Goal: Navigation & Orientation: Find specific page/section

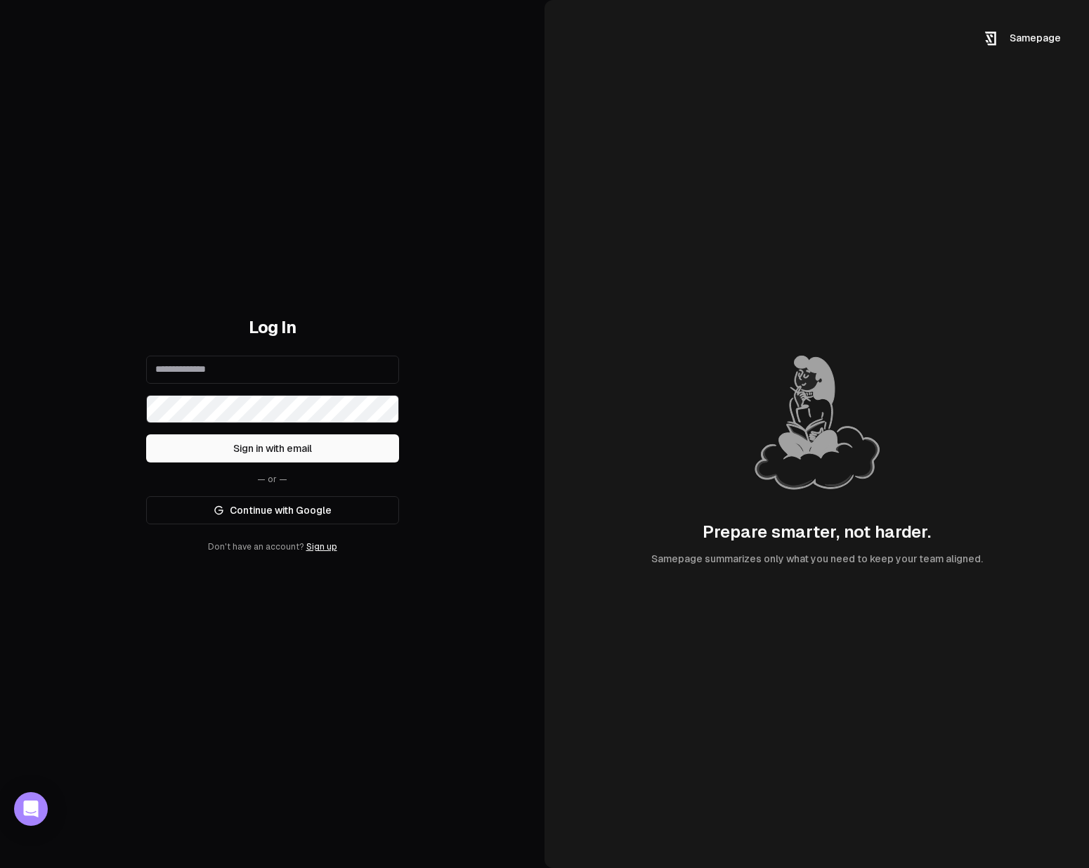
type input "**********"
click at [325, 504] on link "Continue with Google" at bounding box center [272, 510] width 253 height 28
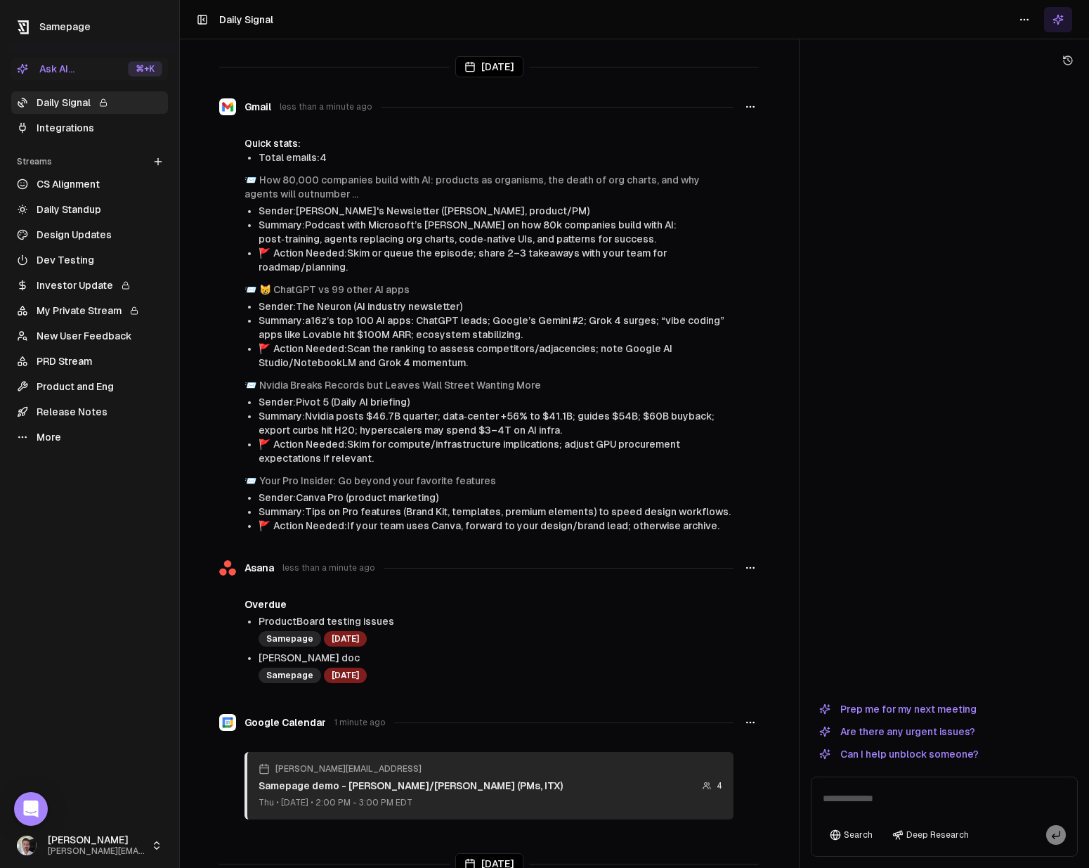
click at [906, 706] on button "Prep me for my next meeting" at bounding box center [898, 709] width 174 height 17
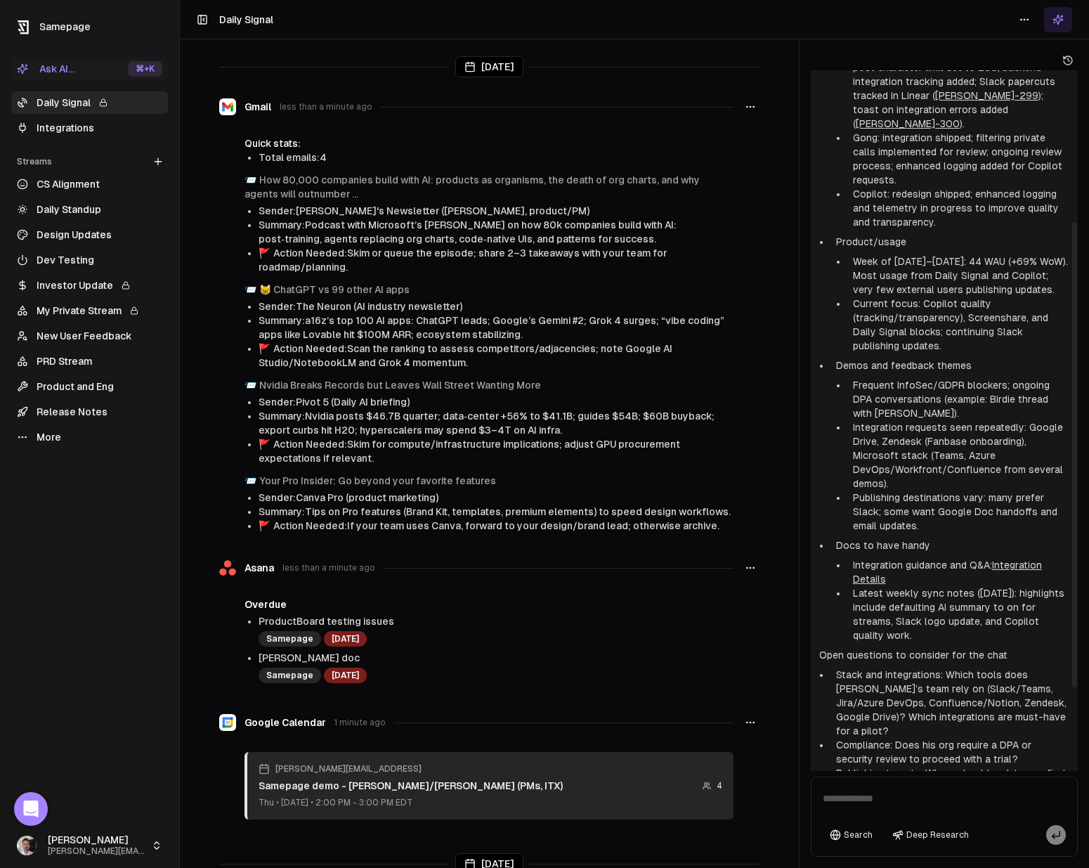
scroll to position [352, 0]
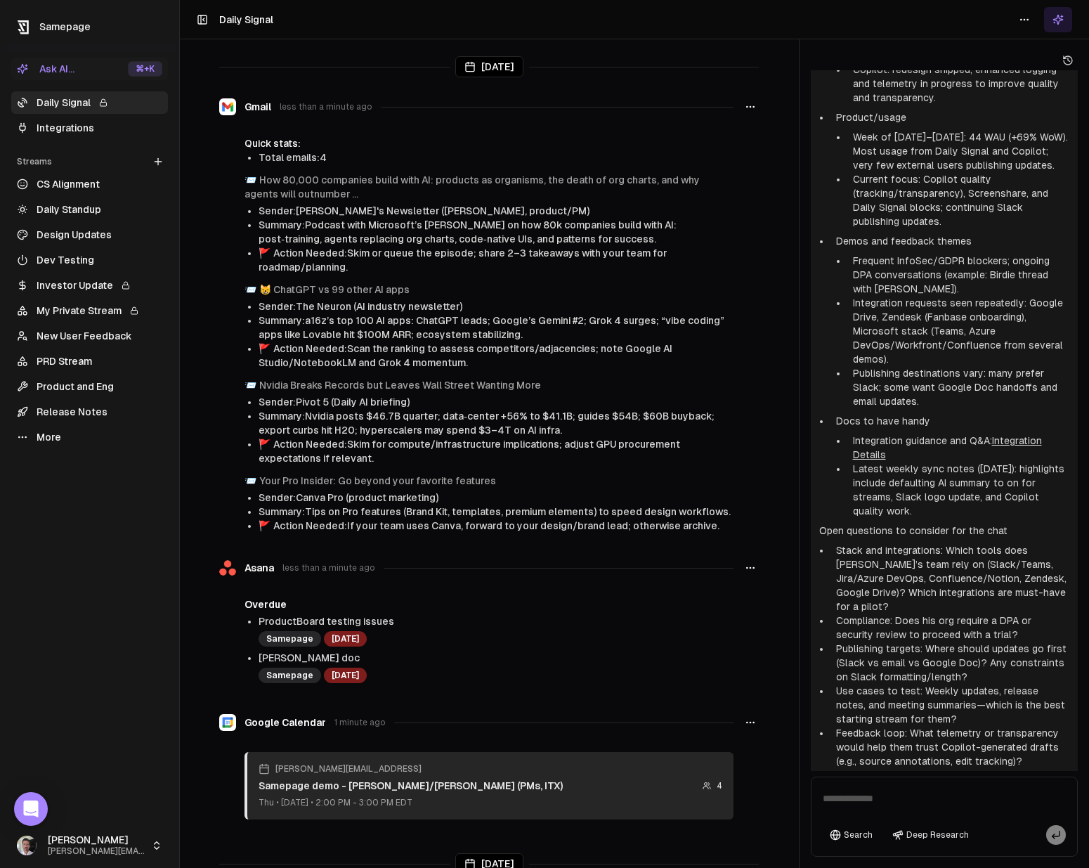
click at [842, 793] on textarea at bounding box center [944, 802] width 260 height 45
type textarea "**********"
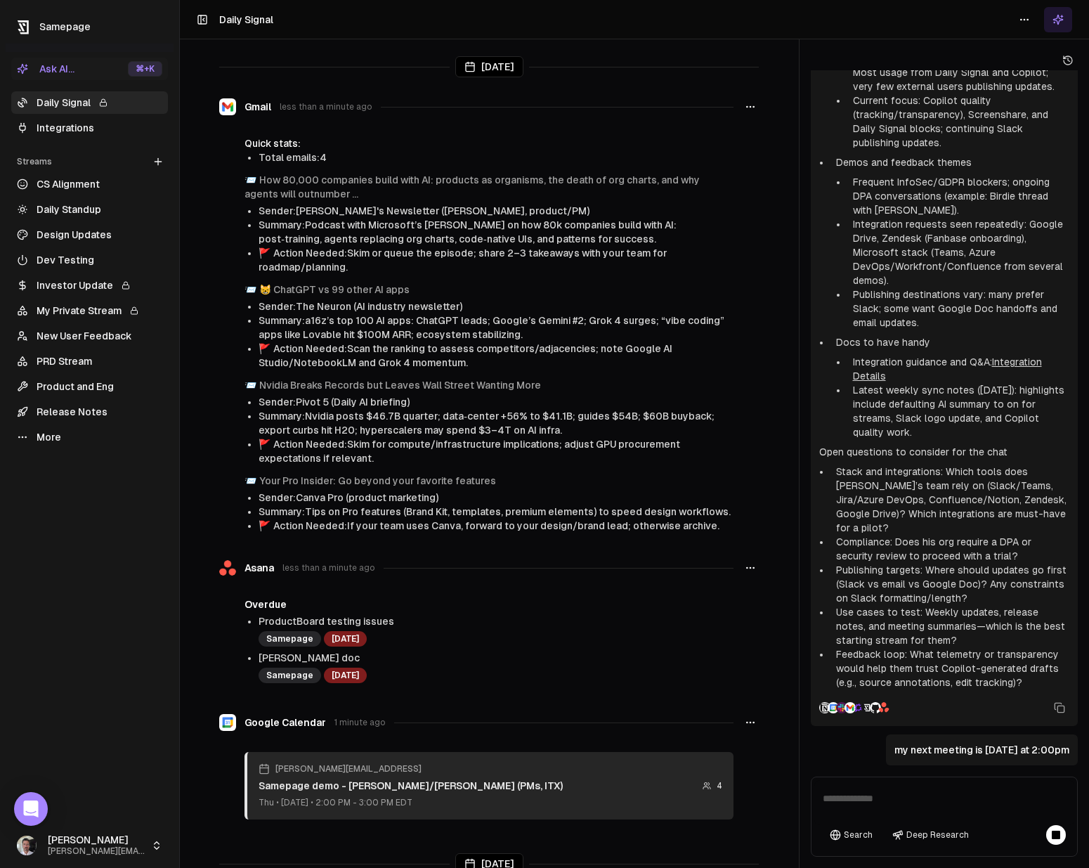
scroll to position [570, 0]
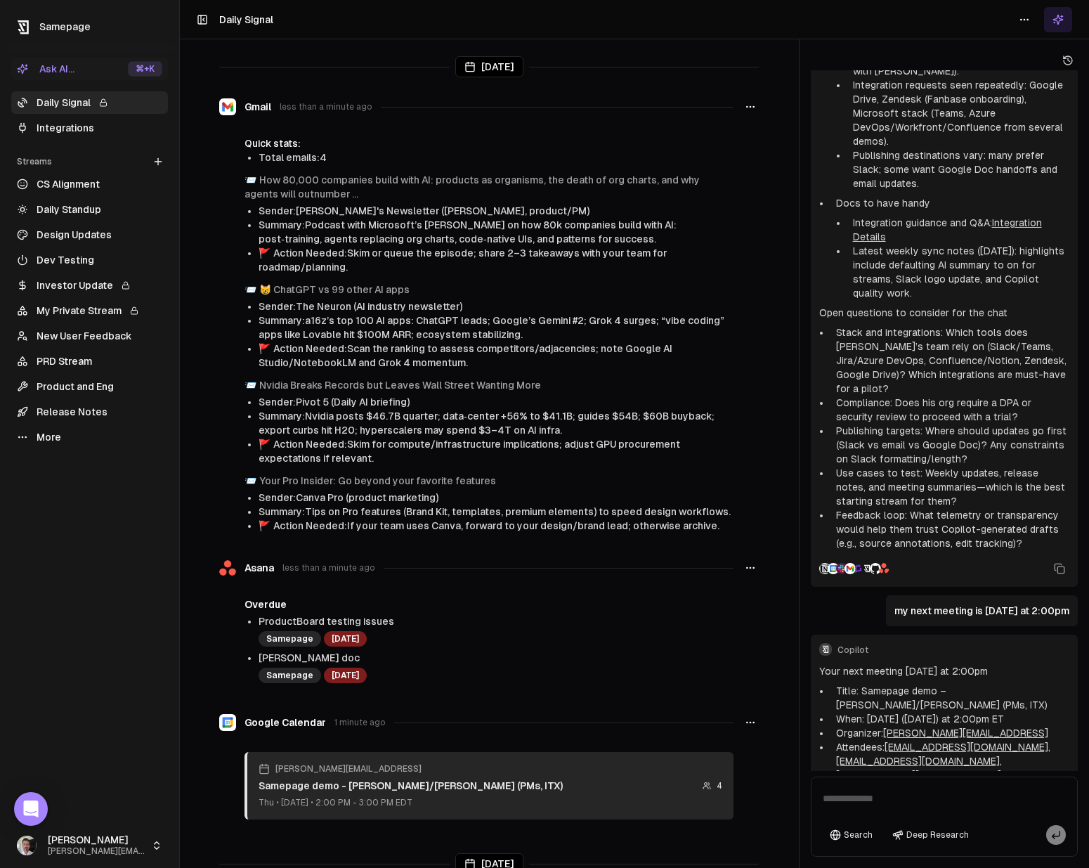
click at [861, 800] on textarea at bounding box center [944, 802] width 260 height 45
type textarea "**********"
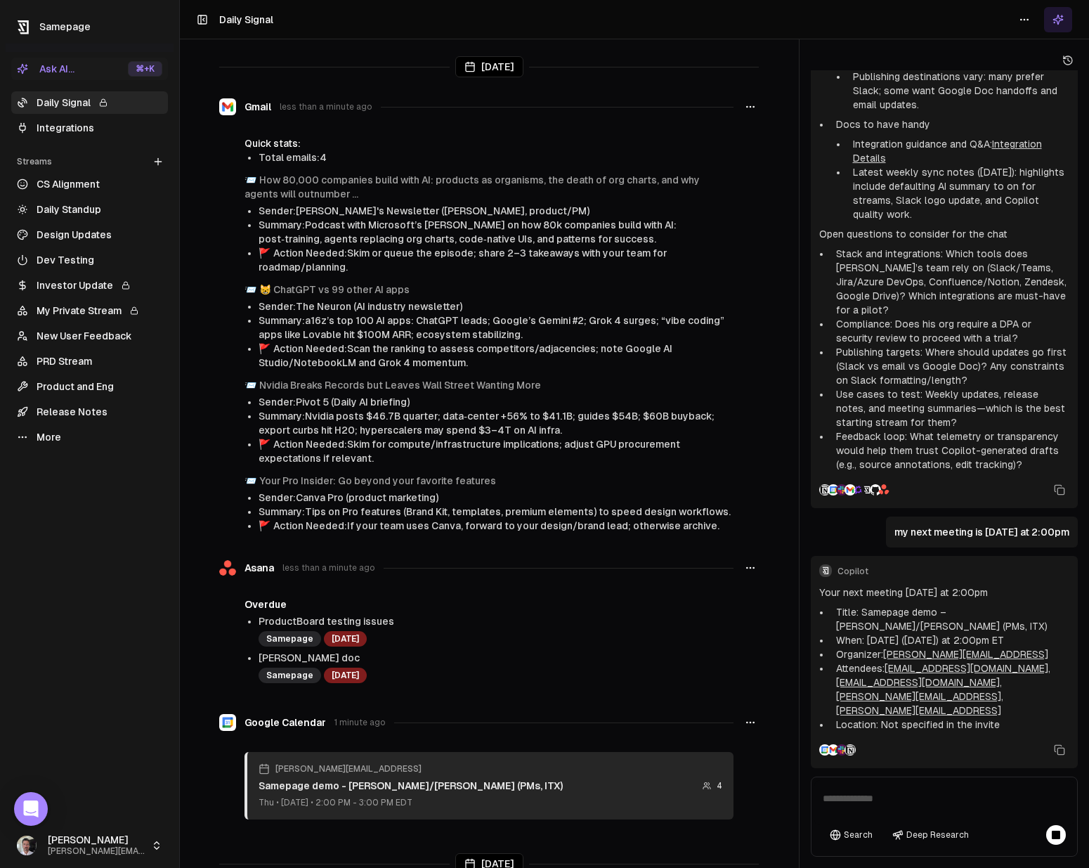
scroll to position [1445, 0]
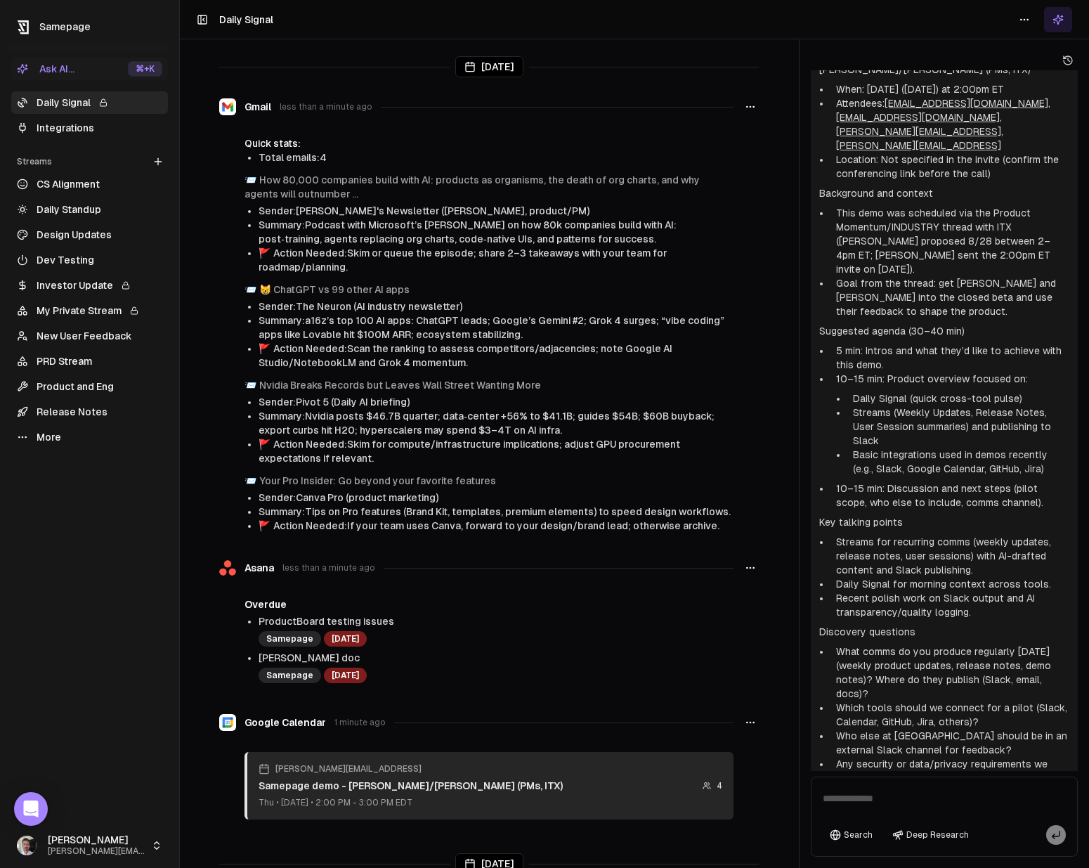
click at [79, 413] on link "Release Notes" at bounding box center [89, 411] width 157 height 22
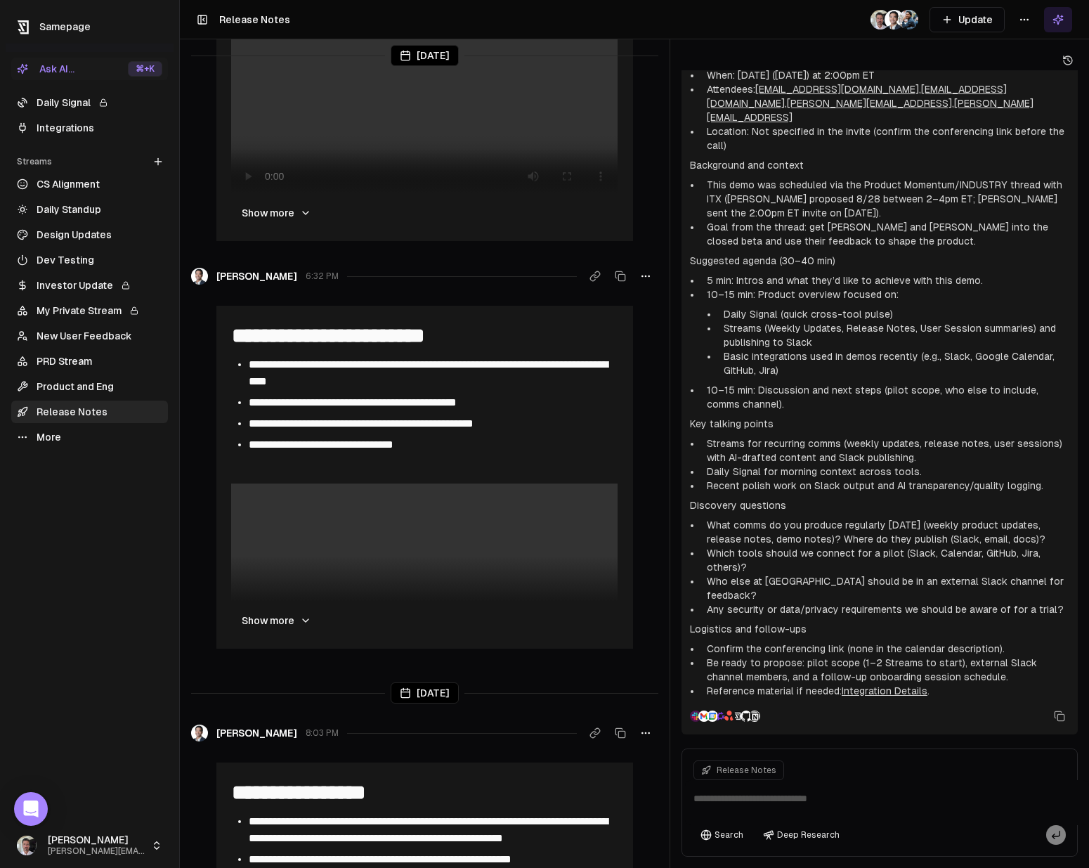
scroll to position [1019, 0]
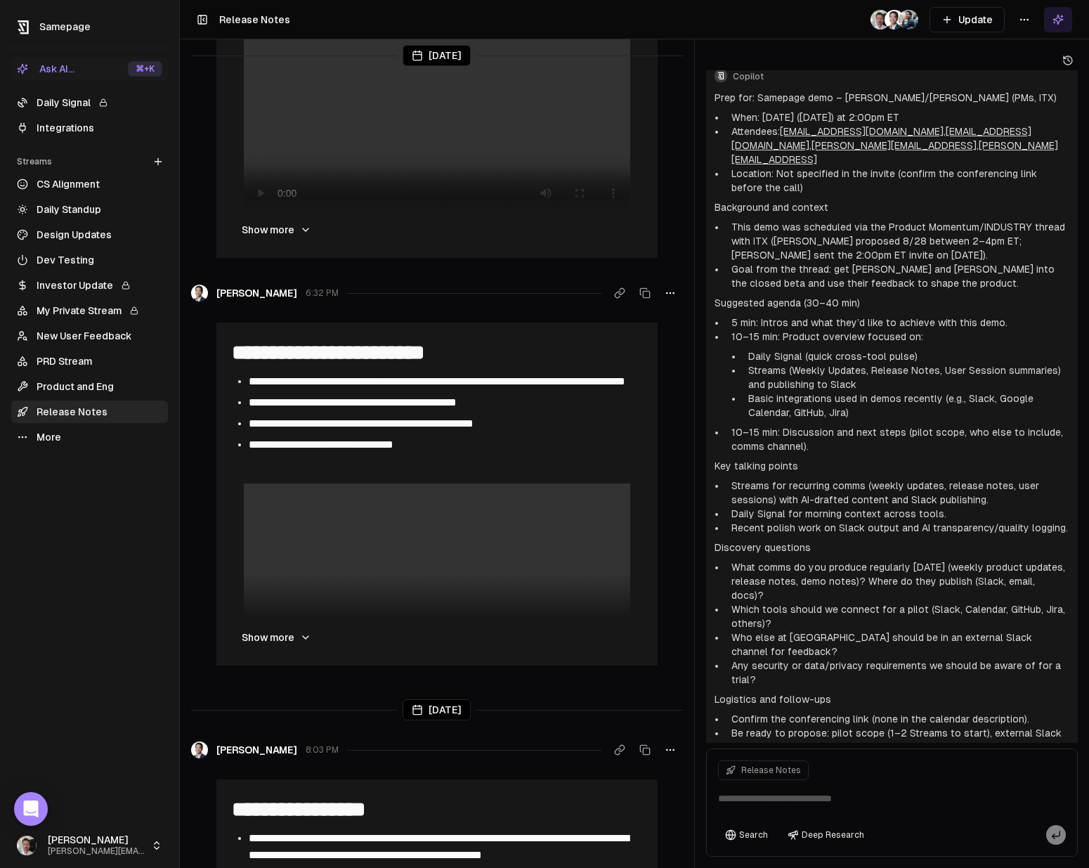
click at [694, 429] on div at bounding box center [694, 434] width 1 height 868
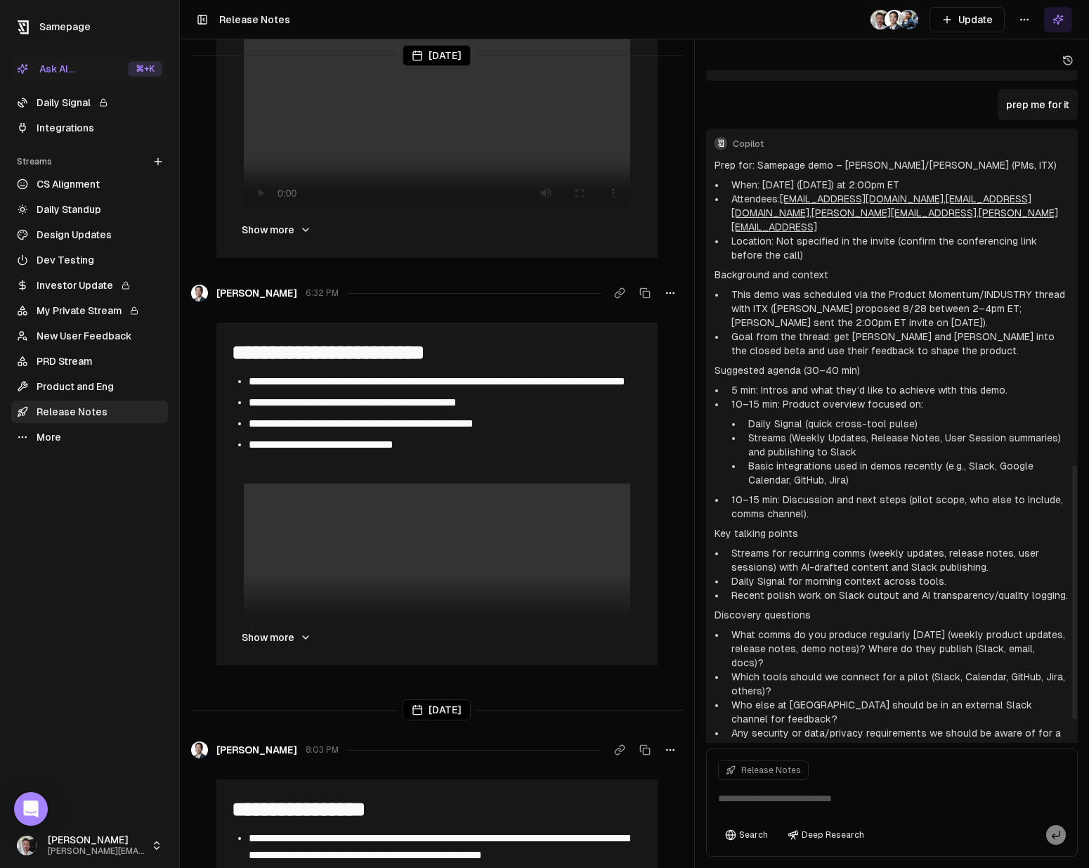
scroll to position [1108, 0]
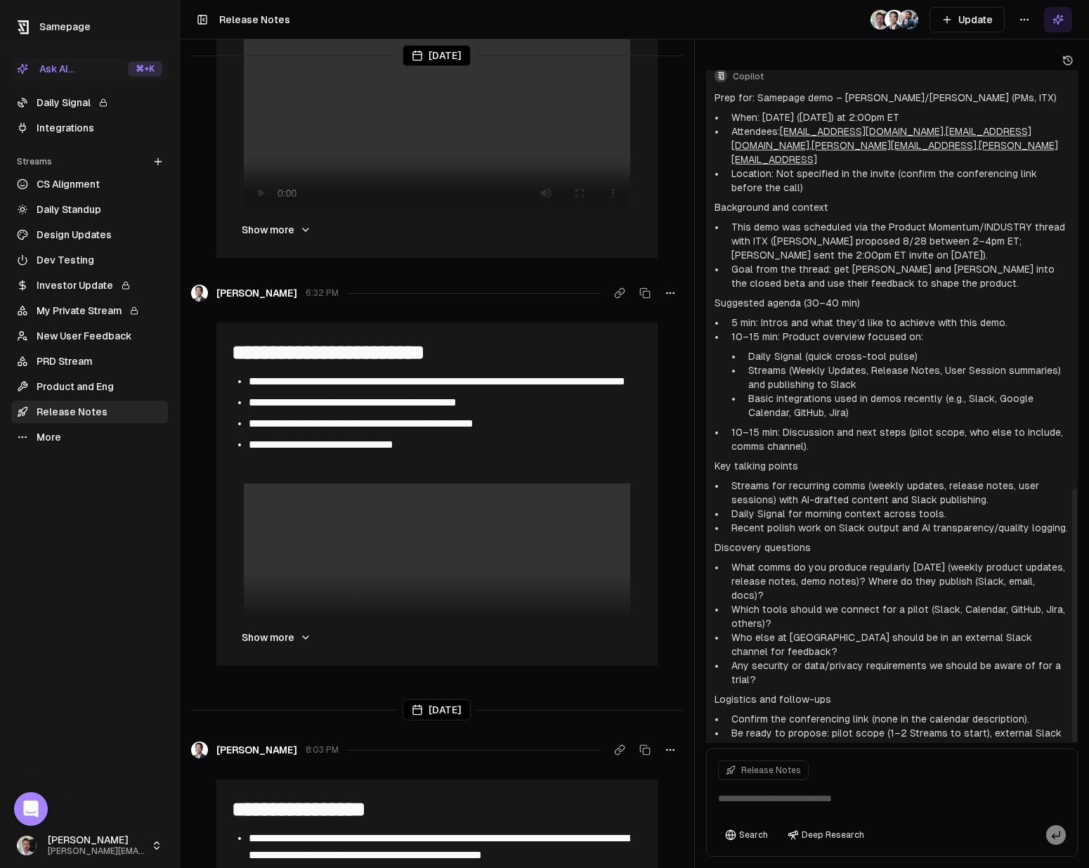
click at [768, 797] on textarea at bounding box center [892, 802] width 365 height 45
type textarea "**********"
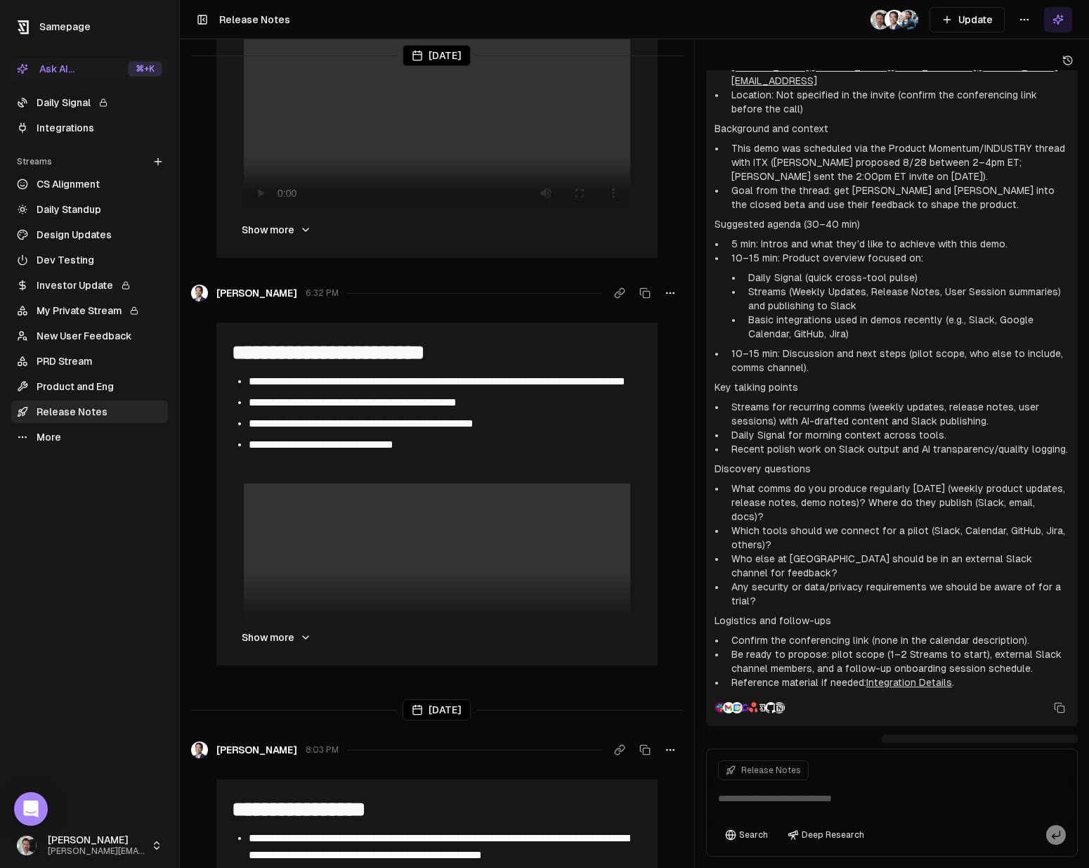
scroll to position [1264, 0]
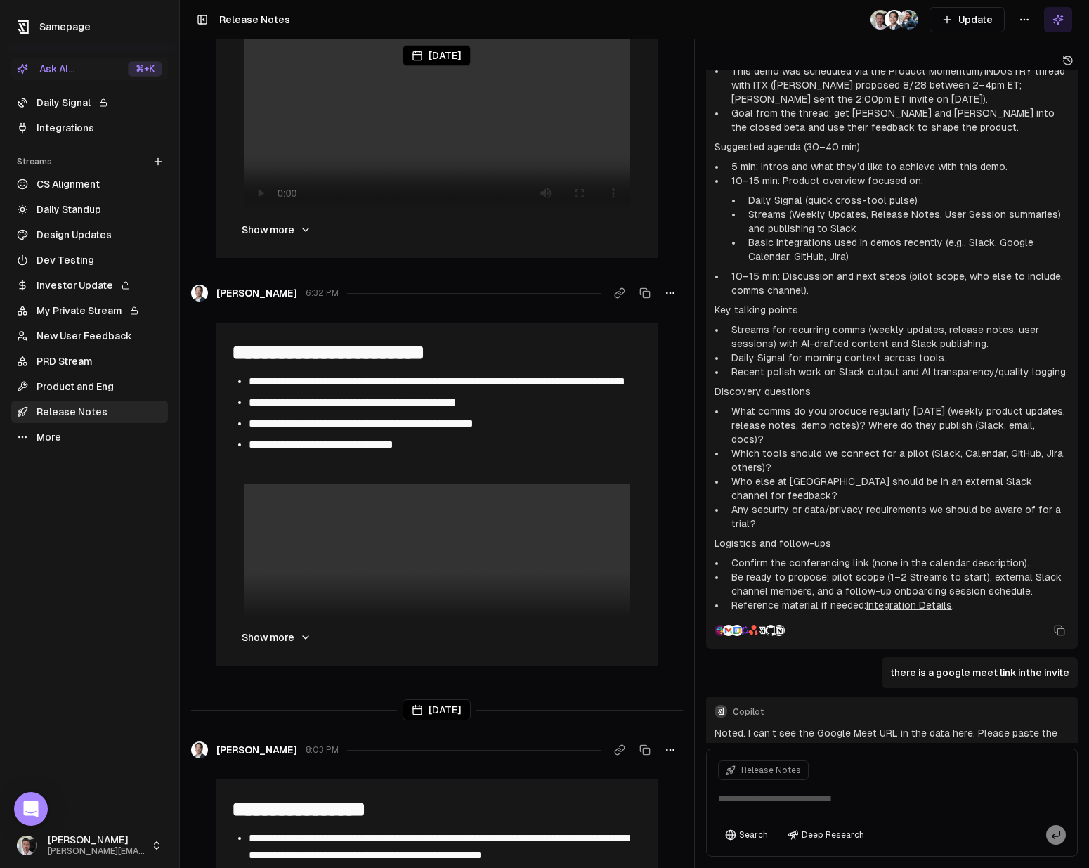
click at [204, 15] on icon at bounding box center [202, 19] width 11 height 17
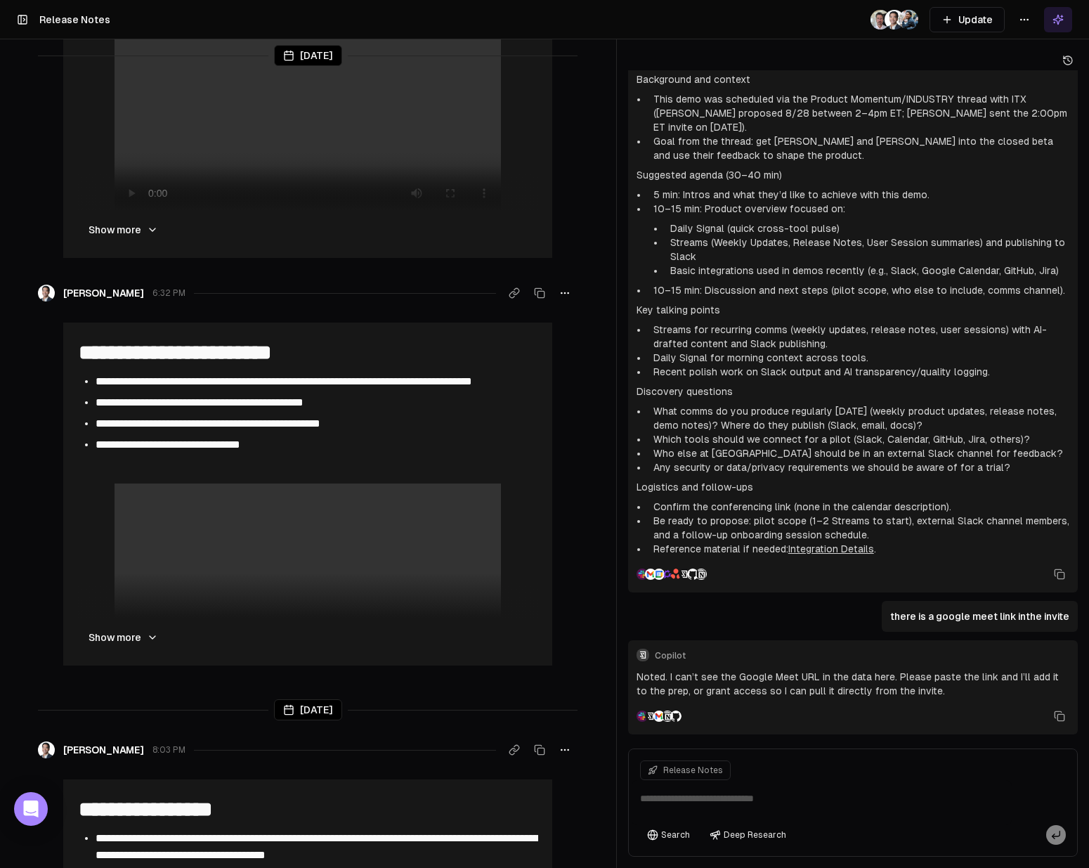
scroll to position [1002, 0]
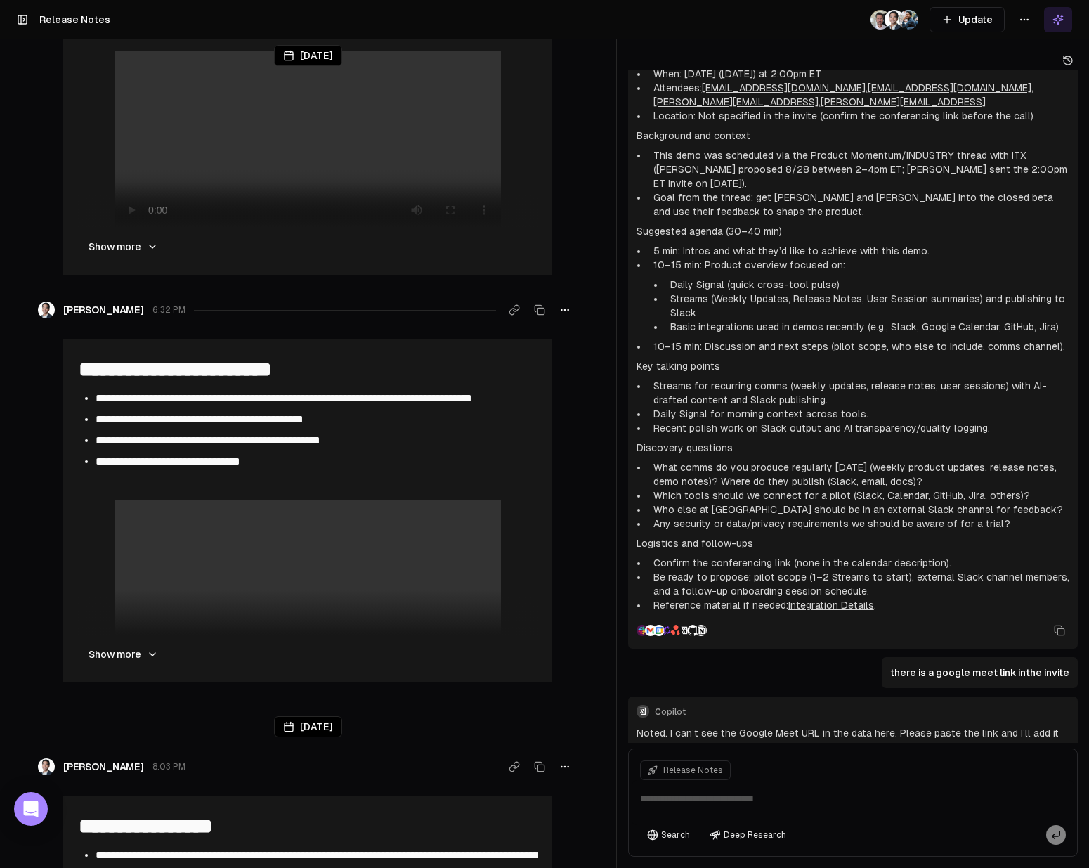
click at [20, 15] on rect at bounding box center [22, 19] width 8 height 8
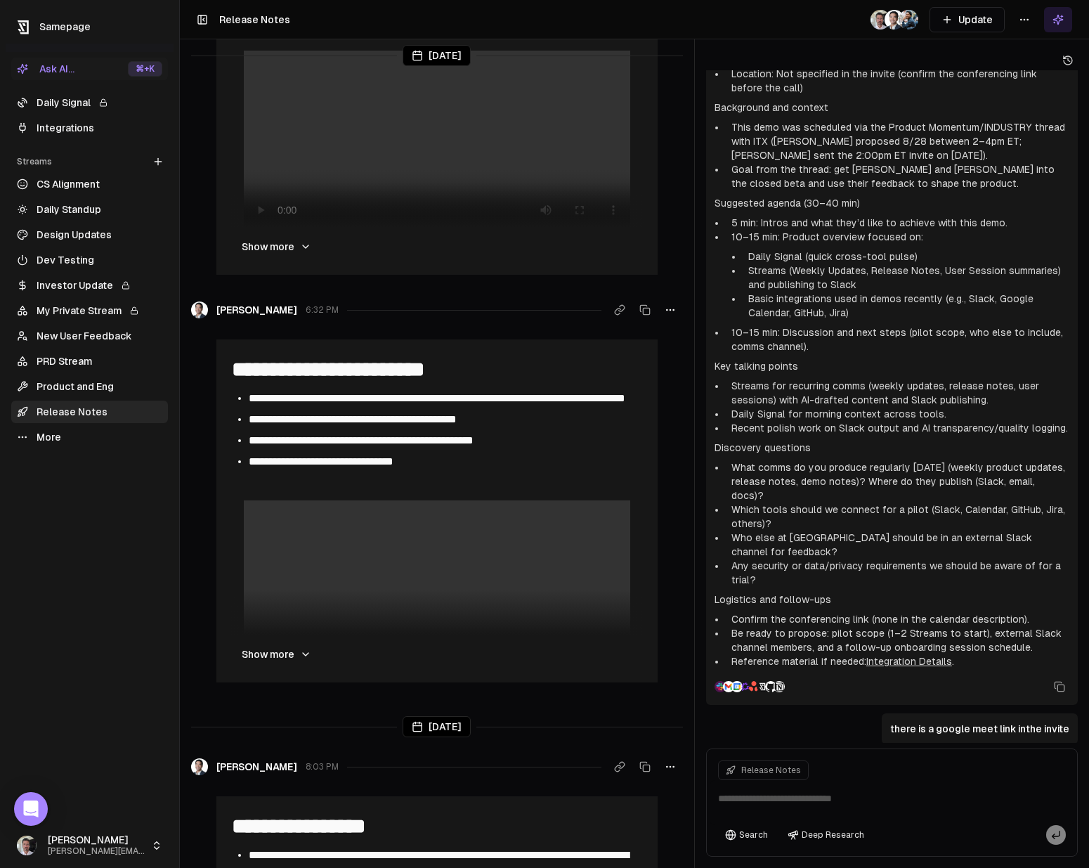
scroll to position [1264, 0]
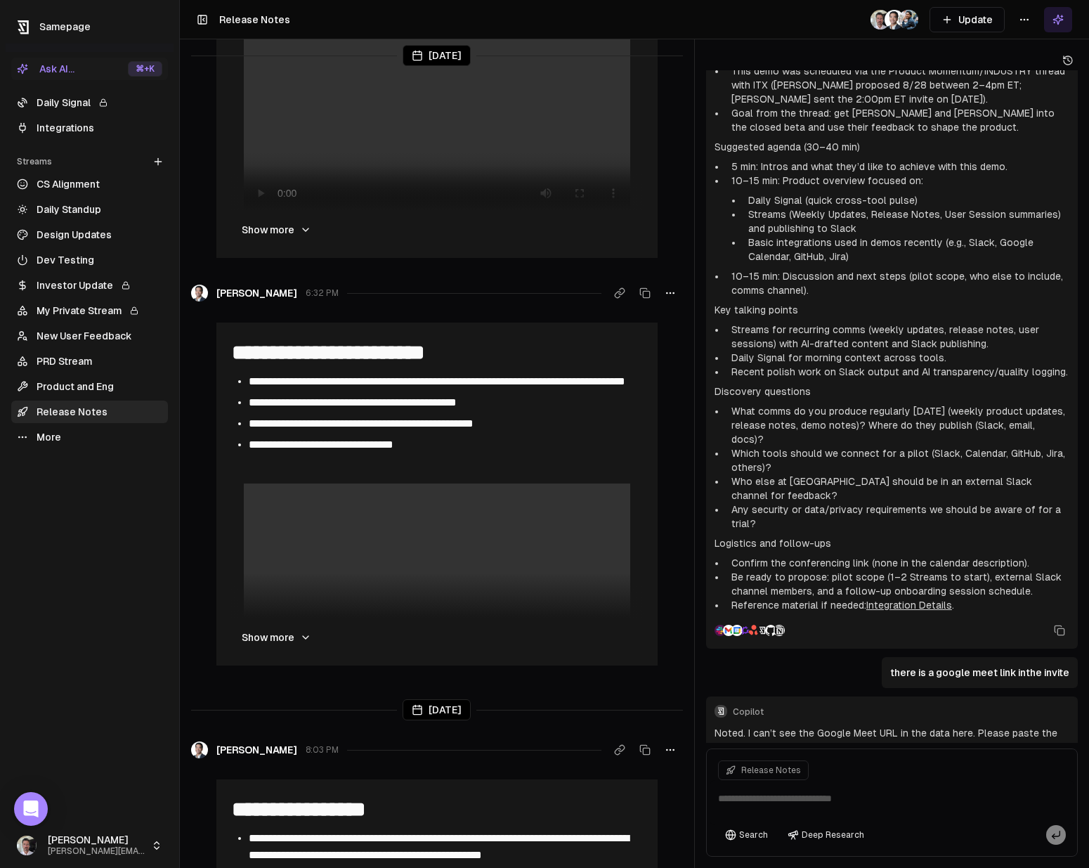
click at [79, 207] on link "Daily Standup" at bounding box center [89, 209] width 157 height 22
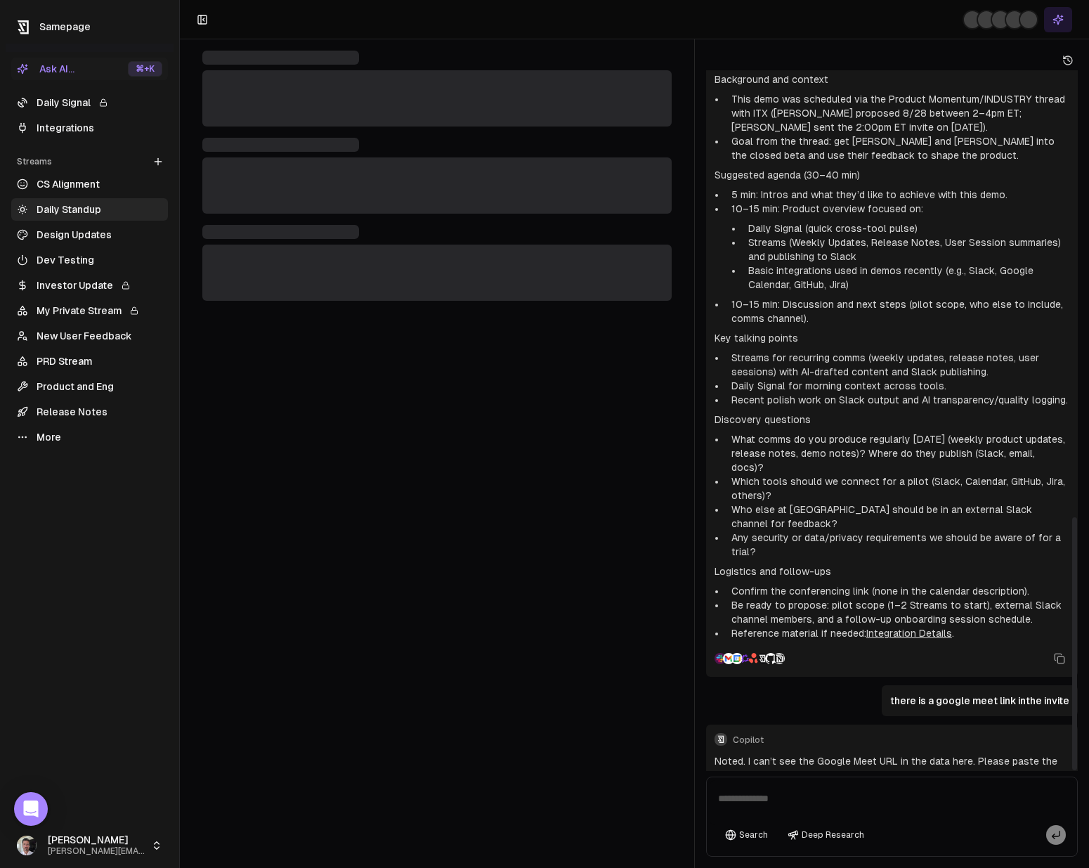
scroll to position [1264, 0]
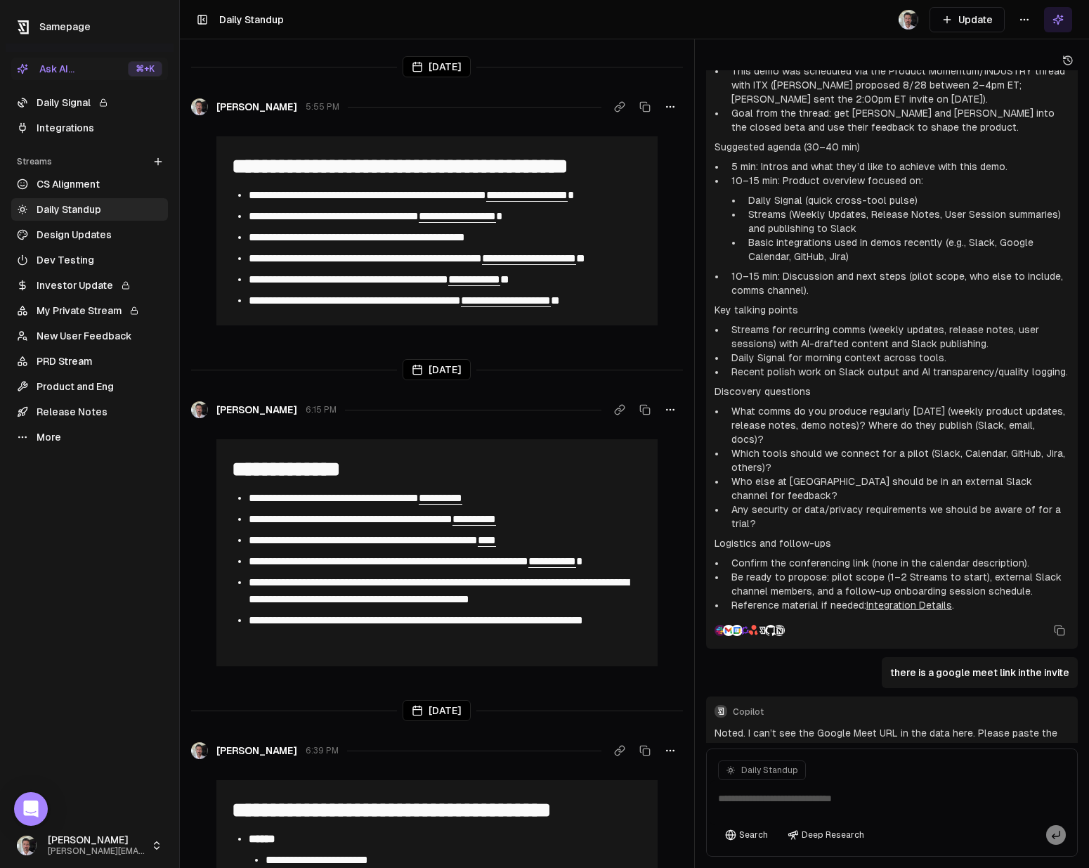
click at [1028, 18] on html "**********" at bounding box center [544, 434] width 1089 height 868
click at [1031, 49] on div "Edit stream" at bounding box center [1024, 50] width 94 height 22
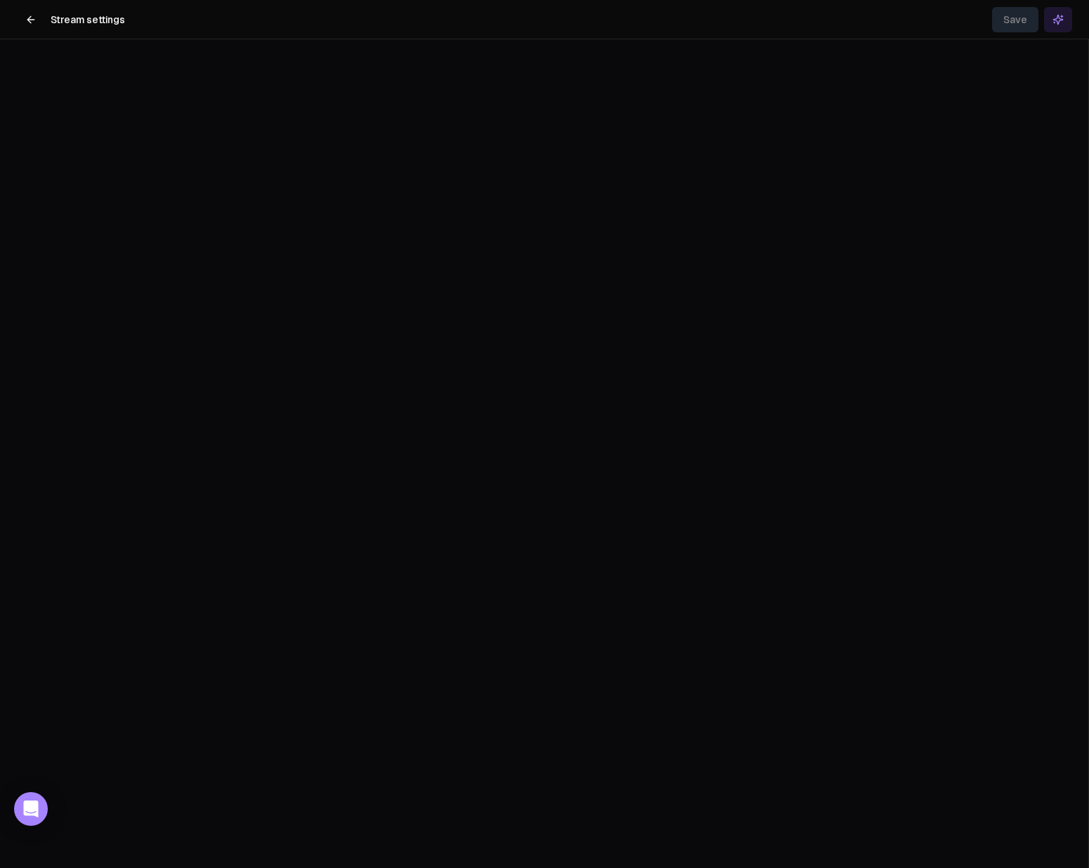
scroll to position [2079, 0]
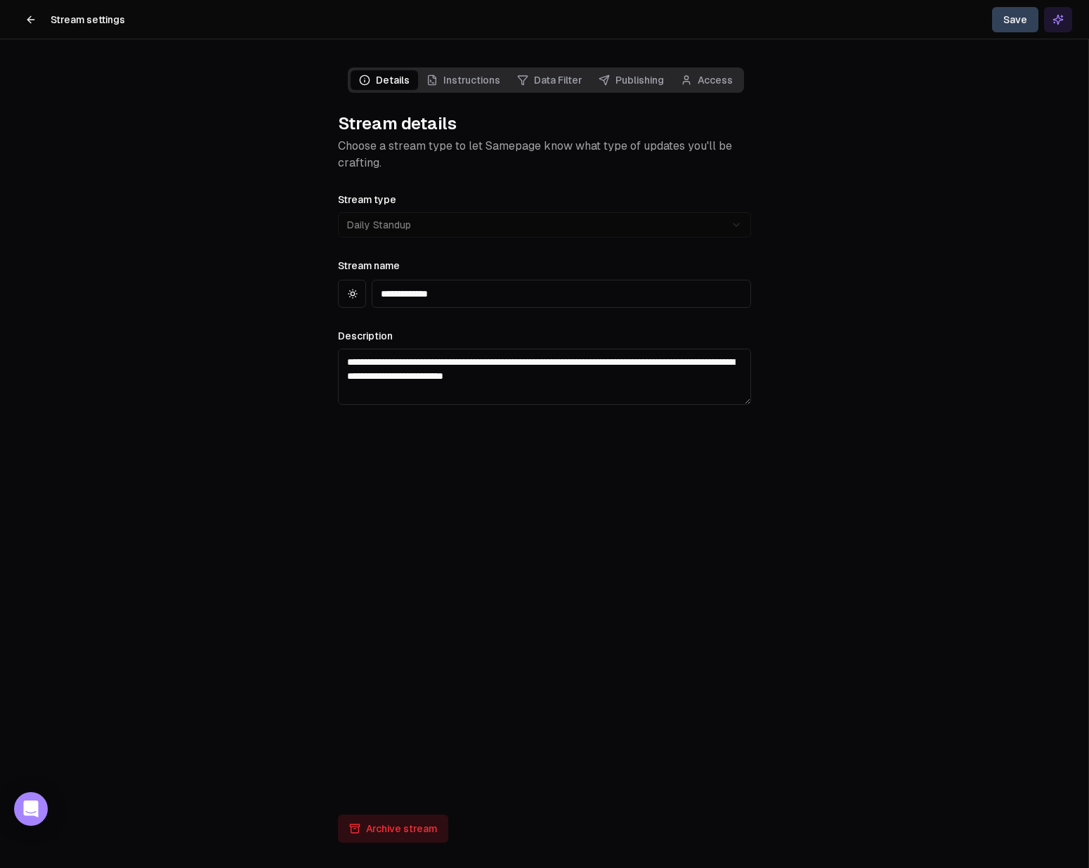
click at [24, 22] on button at bounding box center [31, 20] width 28 height 28
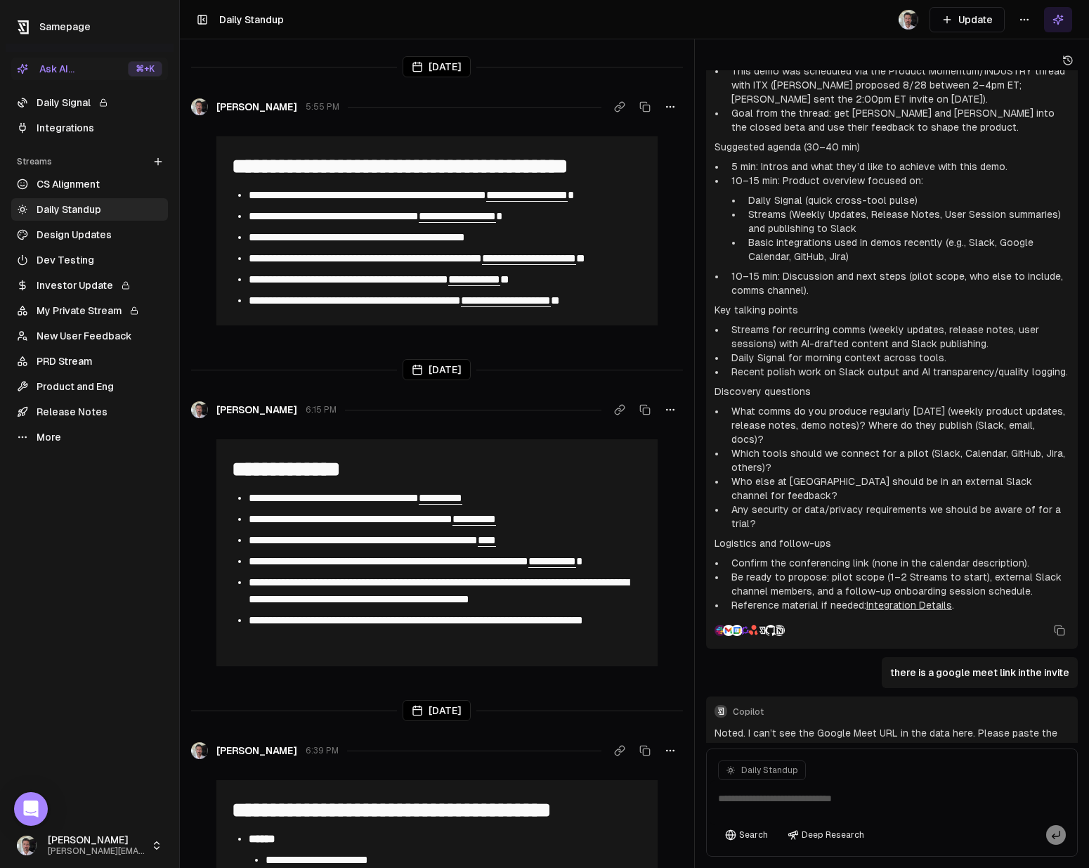
click at [81, 103] on link "Daily Signal" at bounding box center [89, 102] width 157 height 22
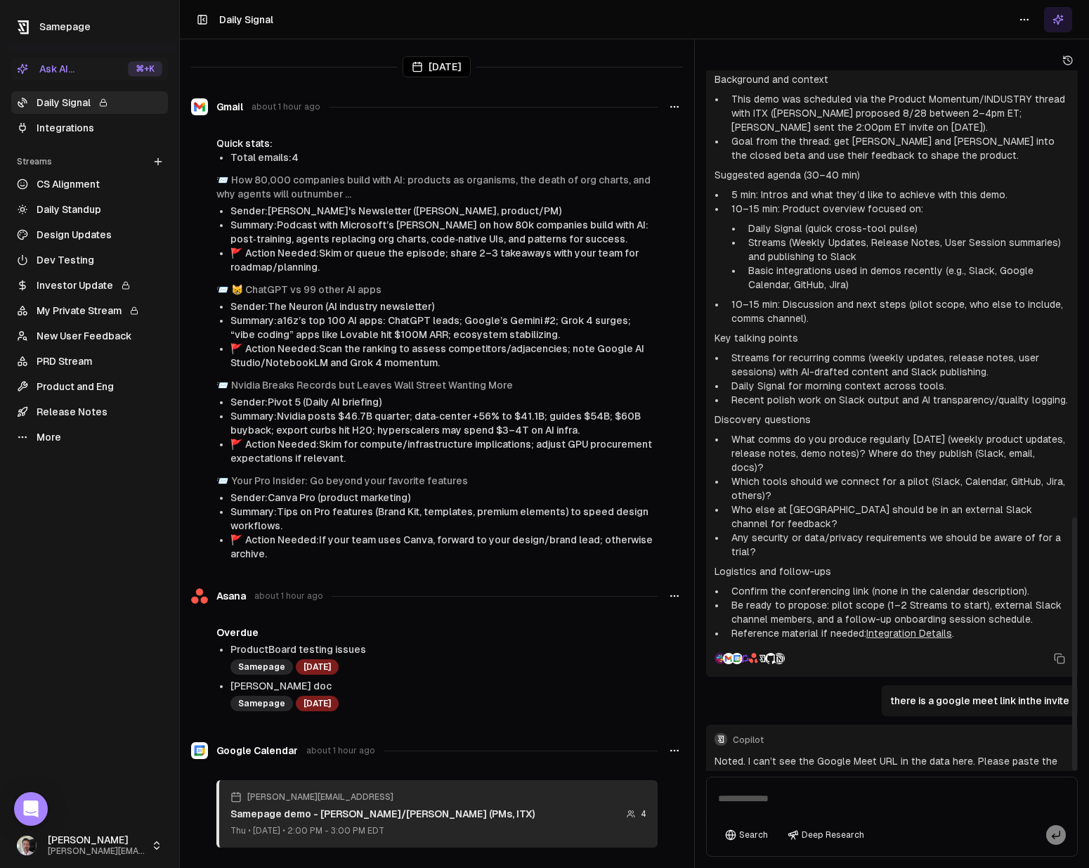
click at [1034, 20] on html "Samepage Ask AI... ⌘ +K Daily Signal Integrations Streams Create Stream CS Alig…" at bounding box center [544, 434] width 1089 height 868
click at [1031, 20] on html "Samepage Ask AI... ⌘ +K Daily Signal Integrations Streams Create Stream CS Alig…" at bounding box center [544, 434] width 1089 height 868
